Goal: Task Accomplishment & Management: Manage account settings

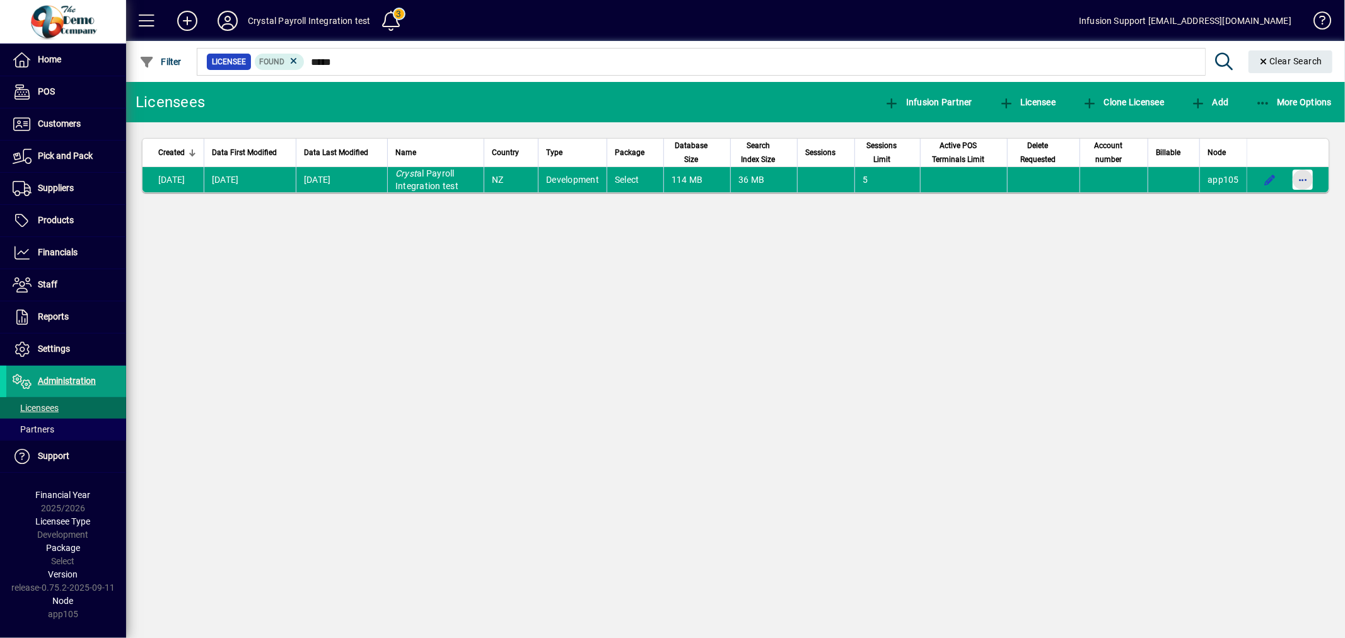
click at [1305, 177] on span "button" at bounding box center [1302, 180] width 30 height 30
click at [1268, 209] on span "Request licensee be deleted" at bounding box center [1237, 206] width 131 height 15
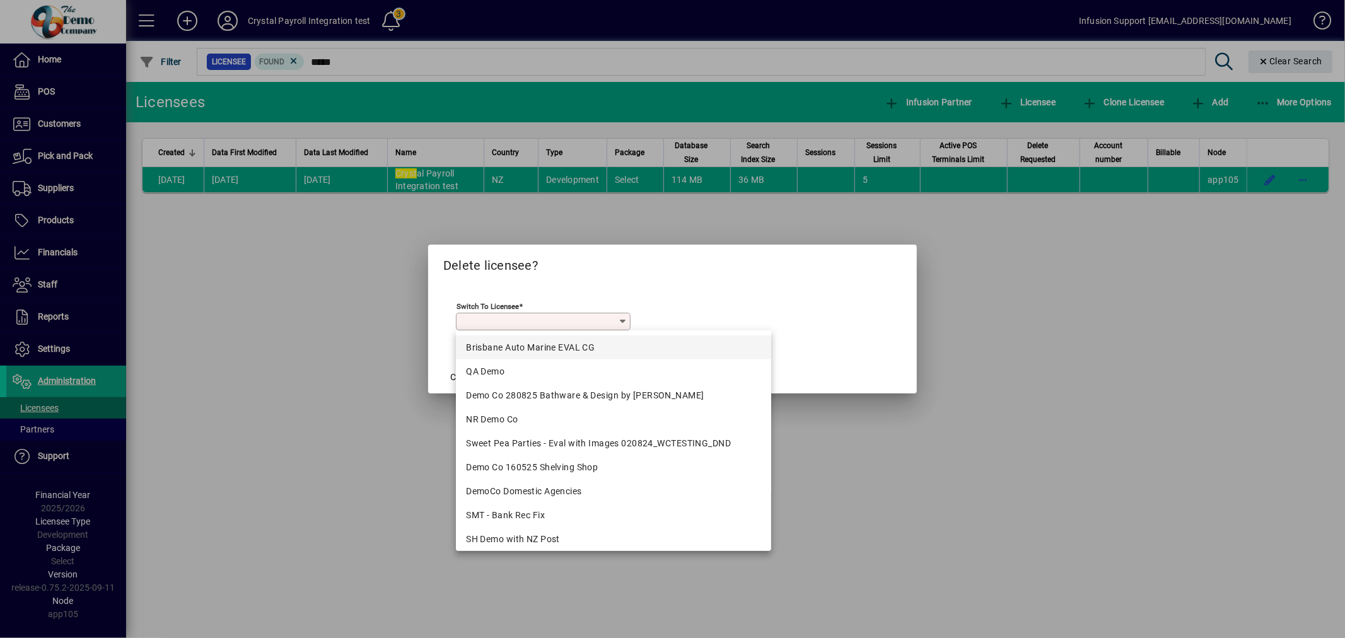
drag, startPoint x: 593, startPoint y: 349, endPoint x: 552, endPoint y: 356, distance: 41.7
click at [589, 351] on div "Brisbane Auto Marine EVAL CG" at bounding box center [613, 347] width 295 height 13
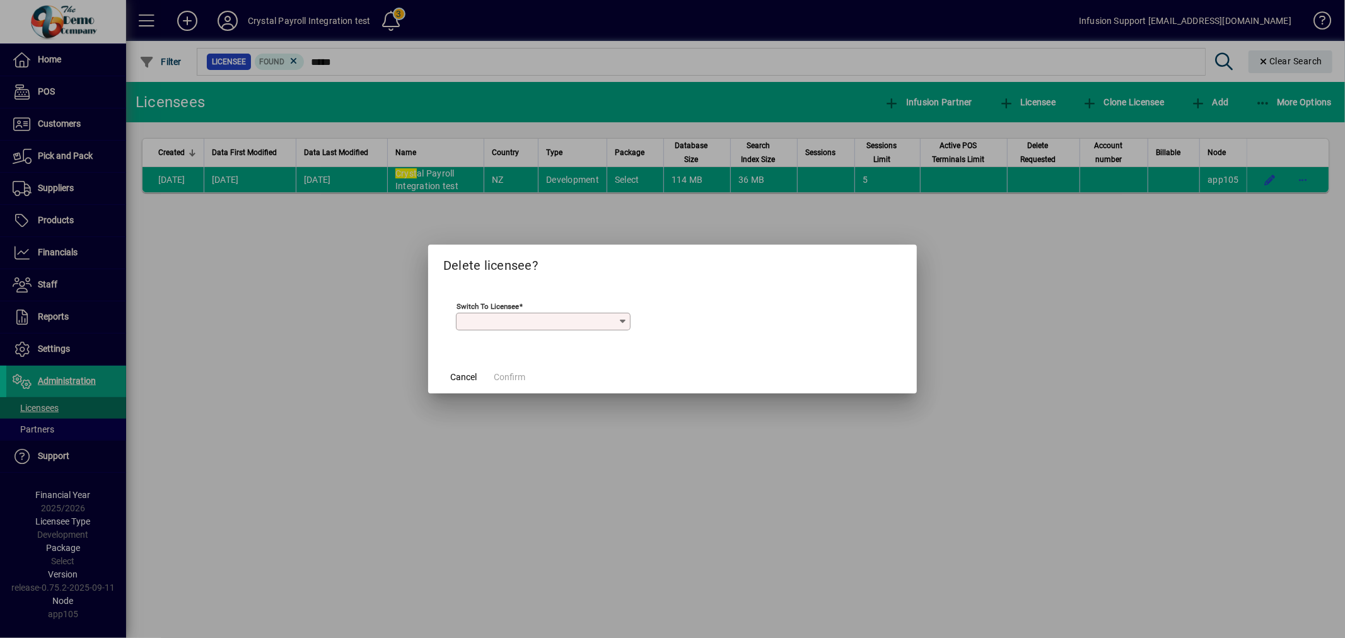
type input "**********"
click at [512, 375] on span "Confirm" at bounding box center [510, 377] width 32 height 13
